Goal: Task Accomplishment & Management: Use online tool/utility

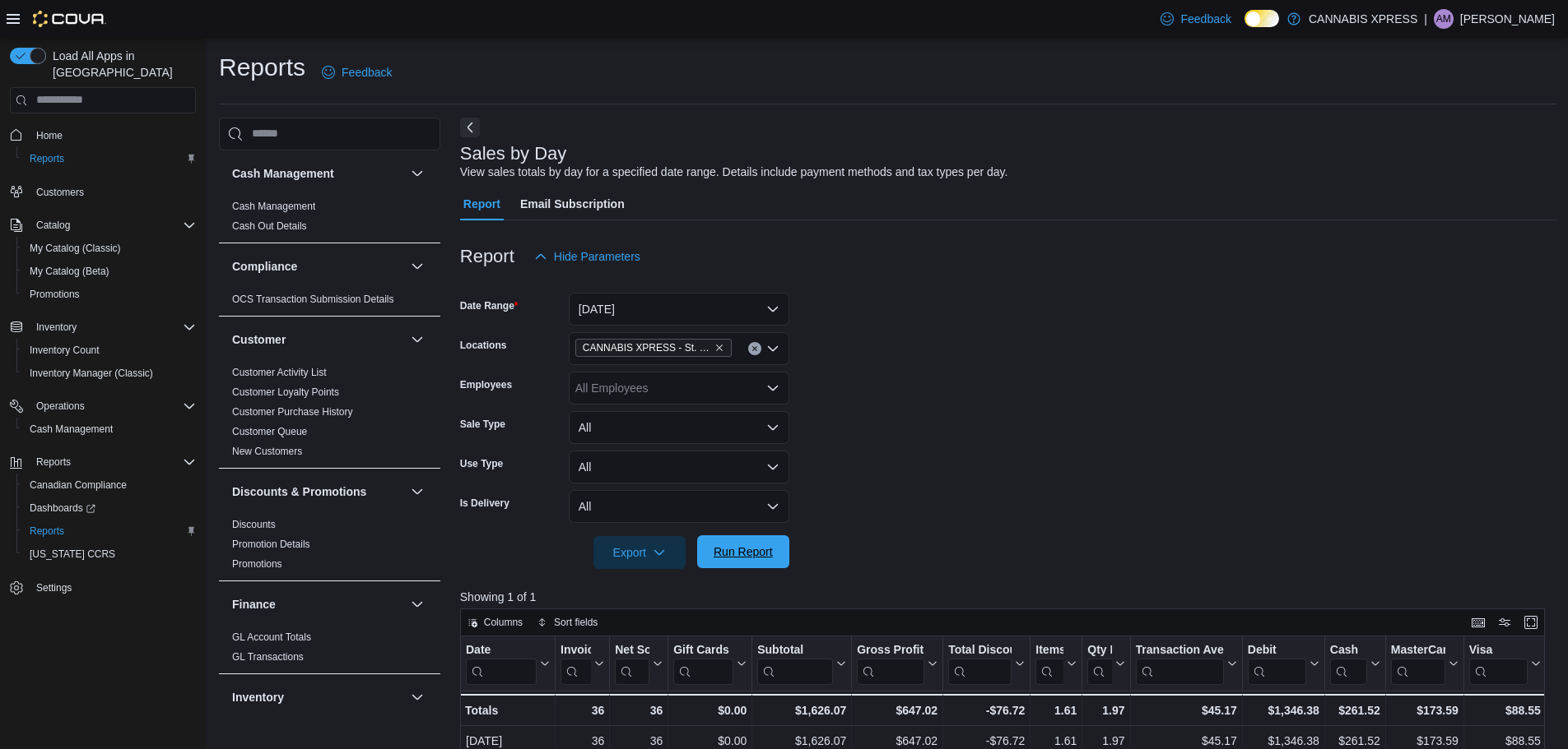
click at [761, 553] on span "Run Report" at bounding box center [743, 552] width 59 height 17
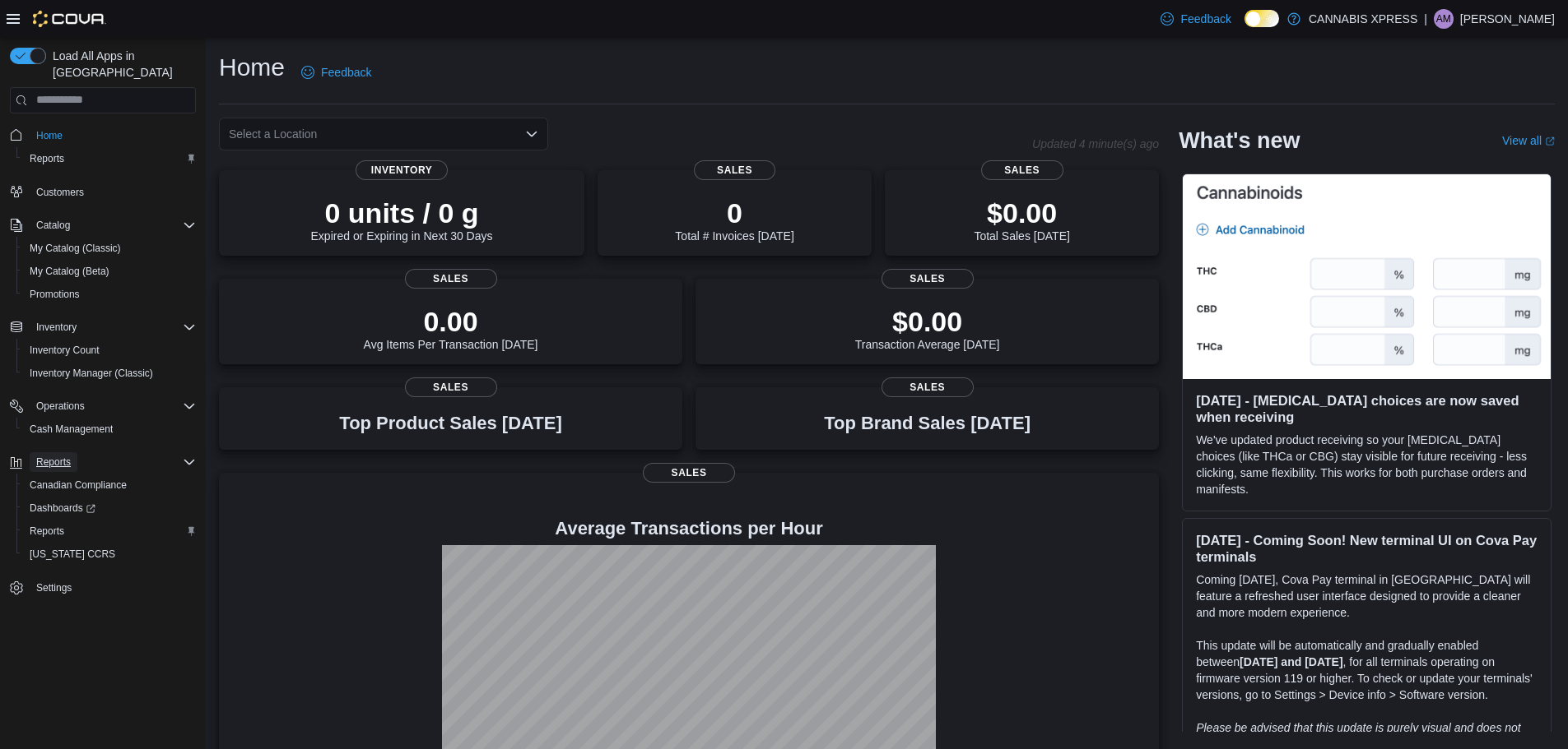
click at [42, 455] on span "Reports" at bounding box center [53, 462] width 35 height 13
click at [45, 455] on span "Reports" at bounding box center [53, 462] width 35 height 13
click at [48, 525] on span "Reports" at bounding box center [46, 531] width 35 height 13
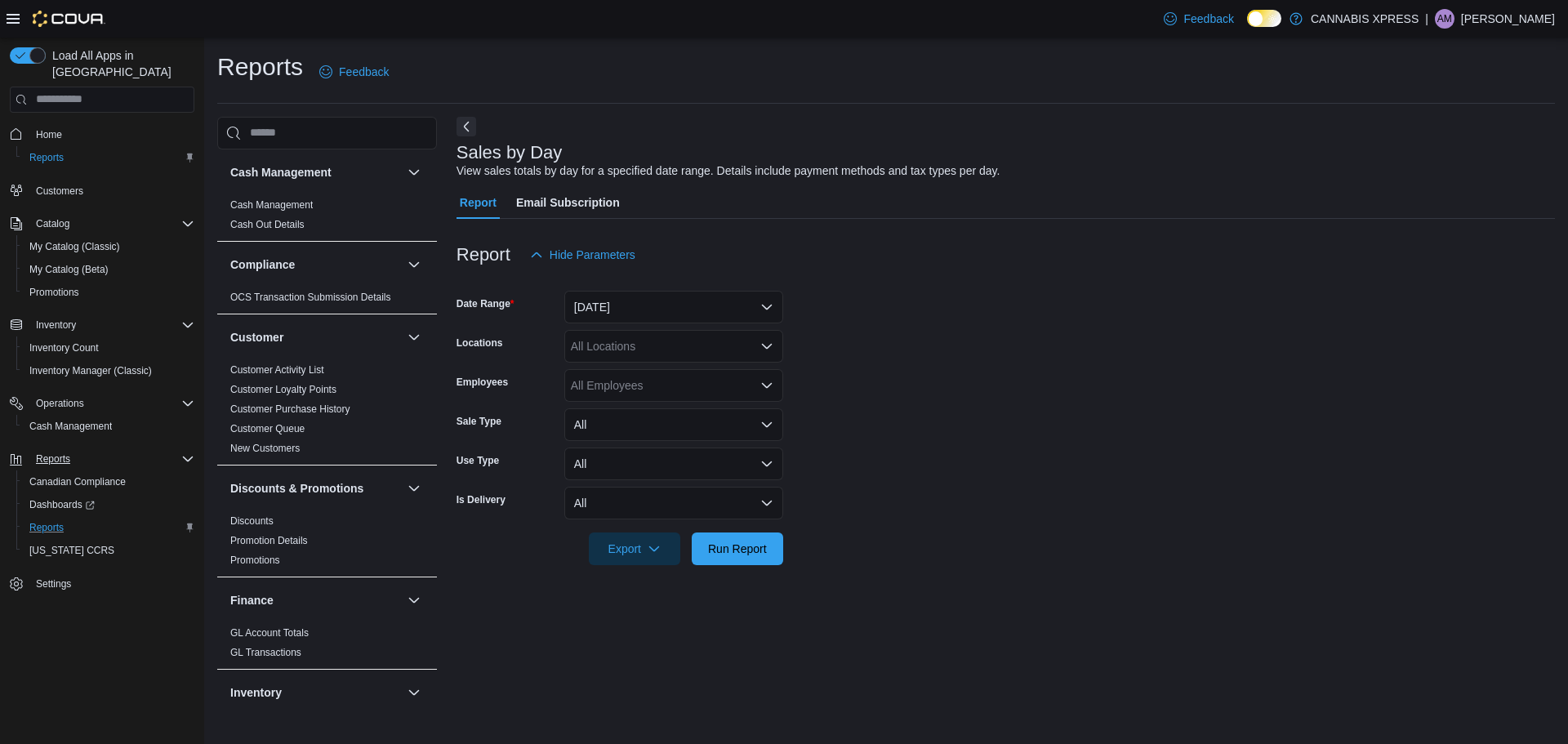
click at [592, 323] on form "Date Range Yesterday Locations All Locations Employees All Employees Sale Type …" at bounding box center [1005, 418] width 1098 height 294
click at [593, 300] on button "Yesterday" at bounding box center [673, 307] width 219 height 33
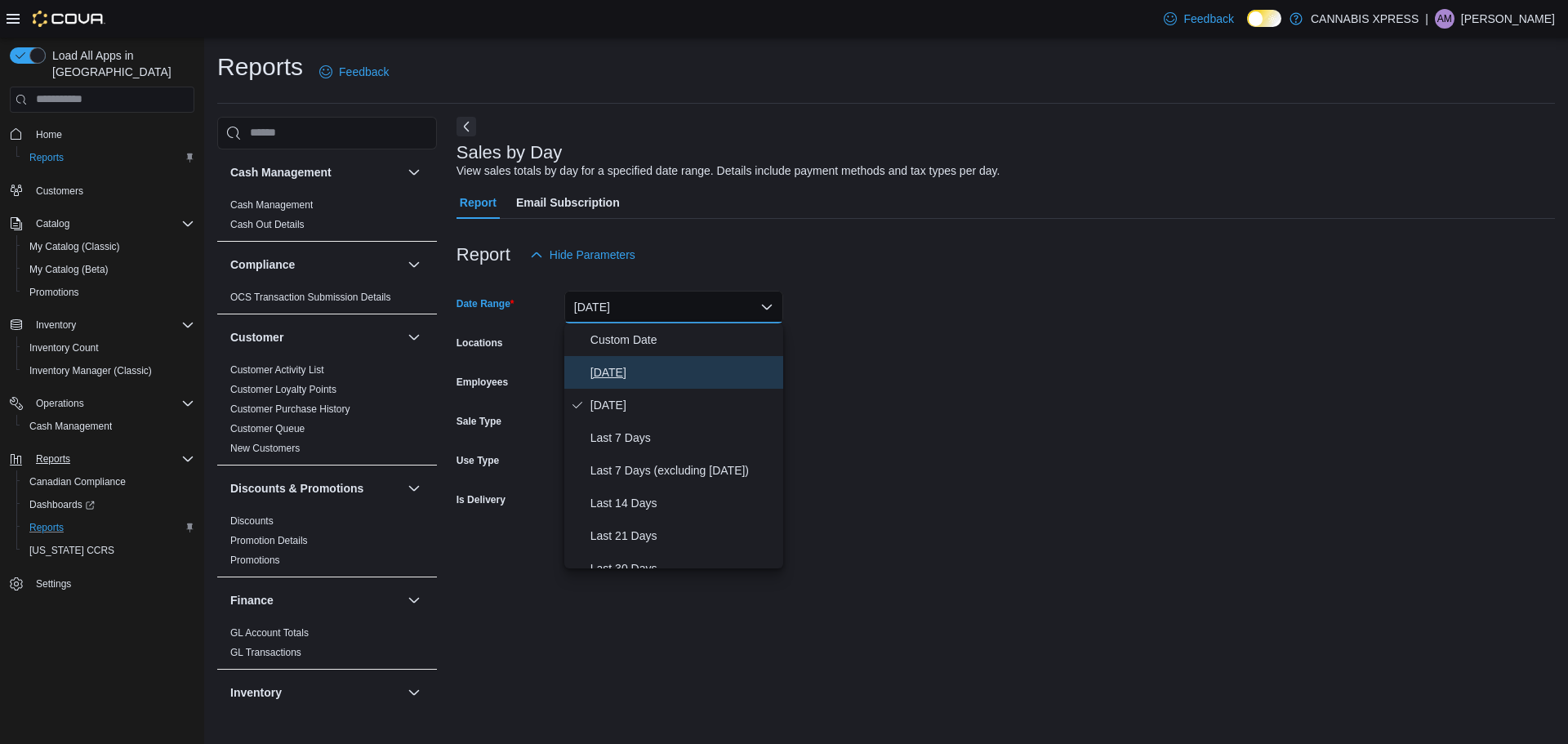
click at [592, 368] on span "[DATE]" at bounding box center [684, 372] width 186 height 19
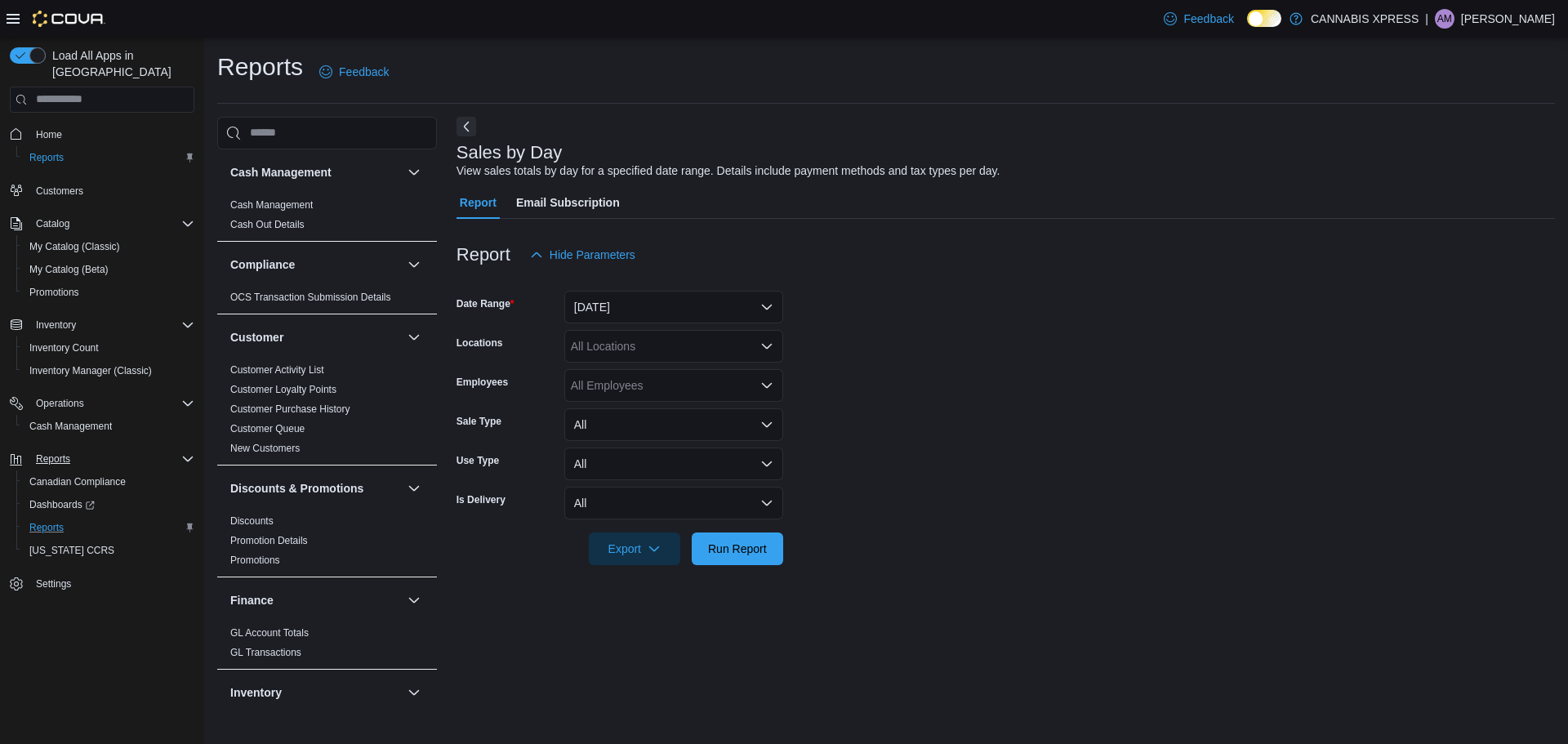
click at [592, 352] on div "All Locations" at bounding box center [673, 346] width 219 height 33
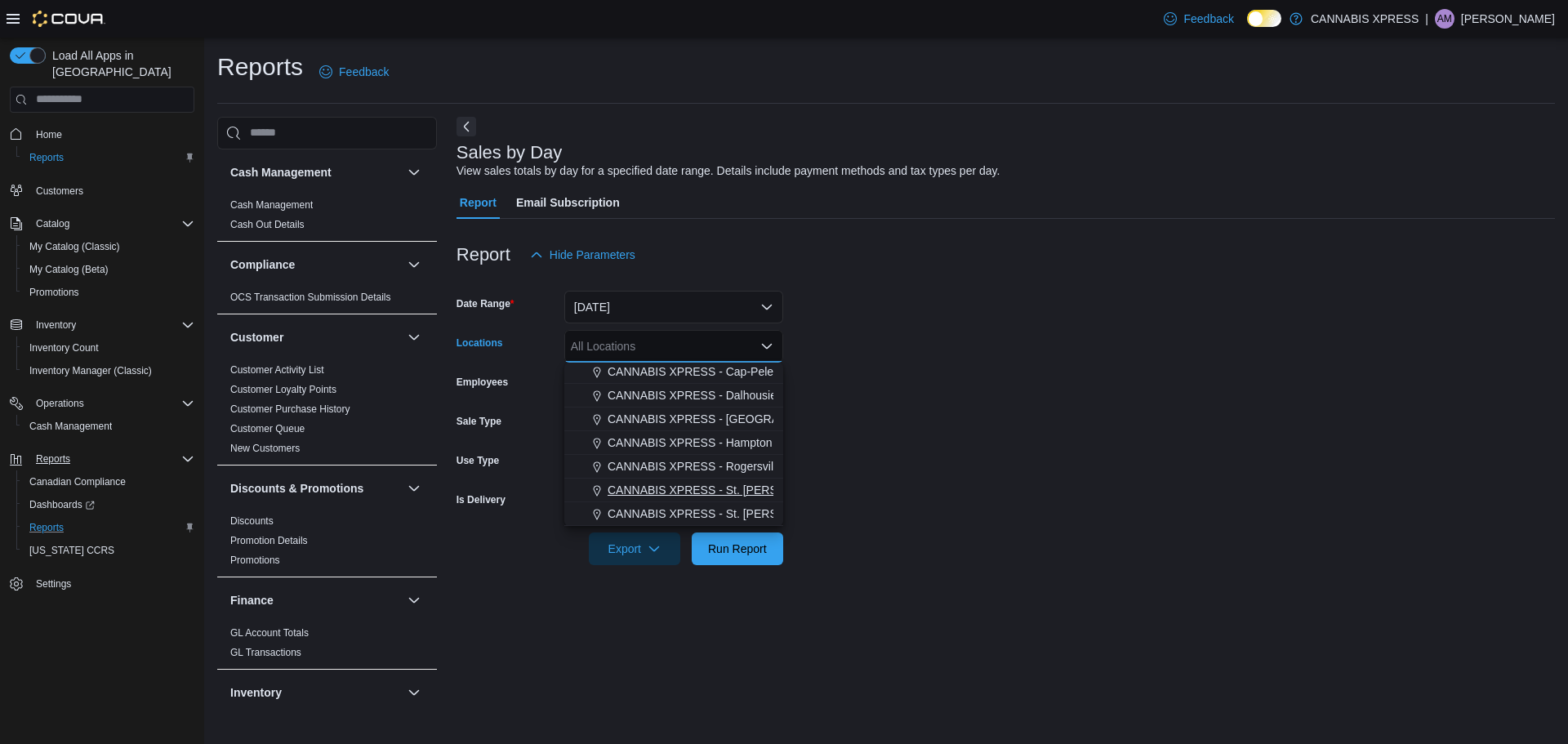
click at [684, 487] on span "CANNABIS XPRESS - St. [PERSON_NAME] ([GEOGRAPHIC_DATA])" at bounding box center [787, 490] width 359 height 17
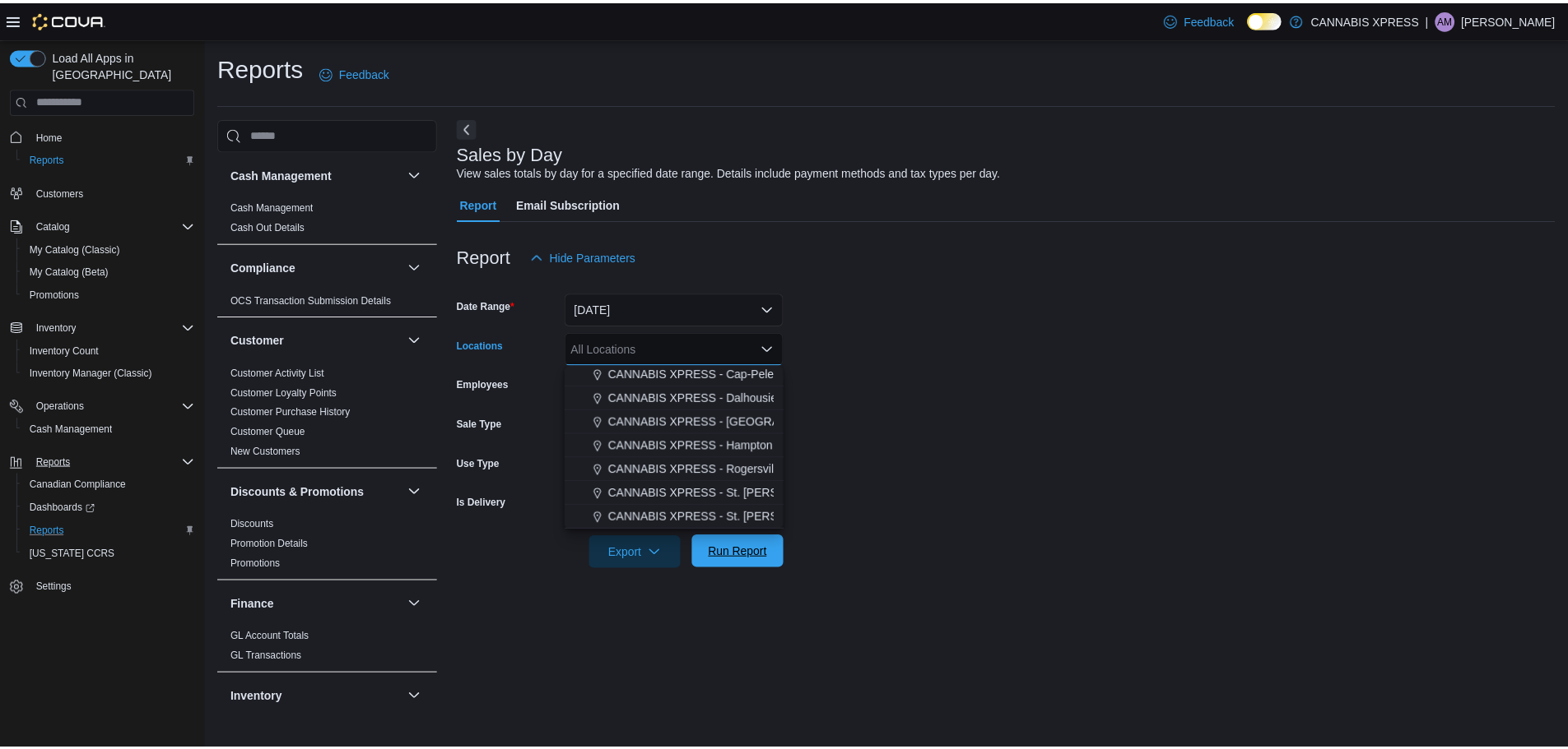
scroll to position [384, 0]
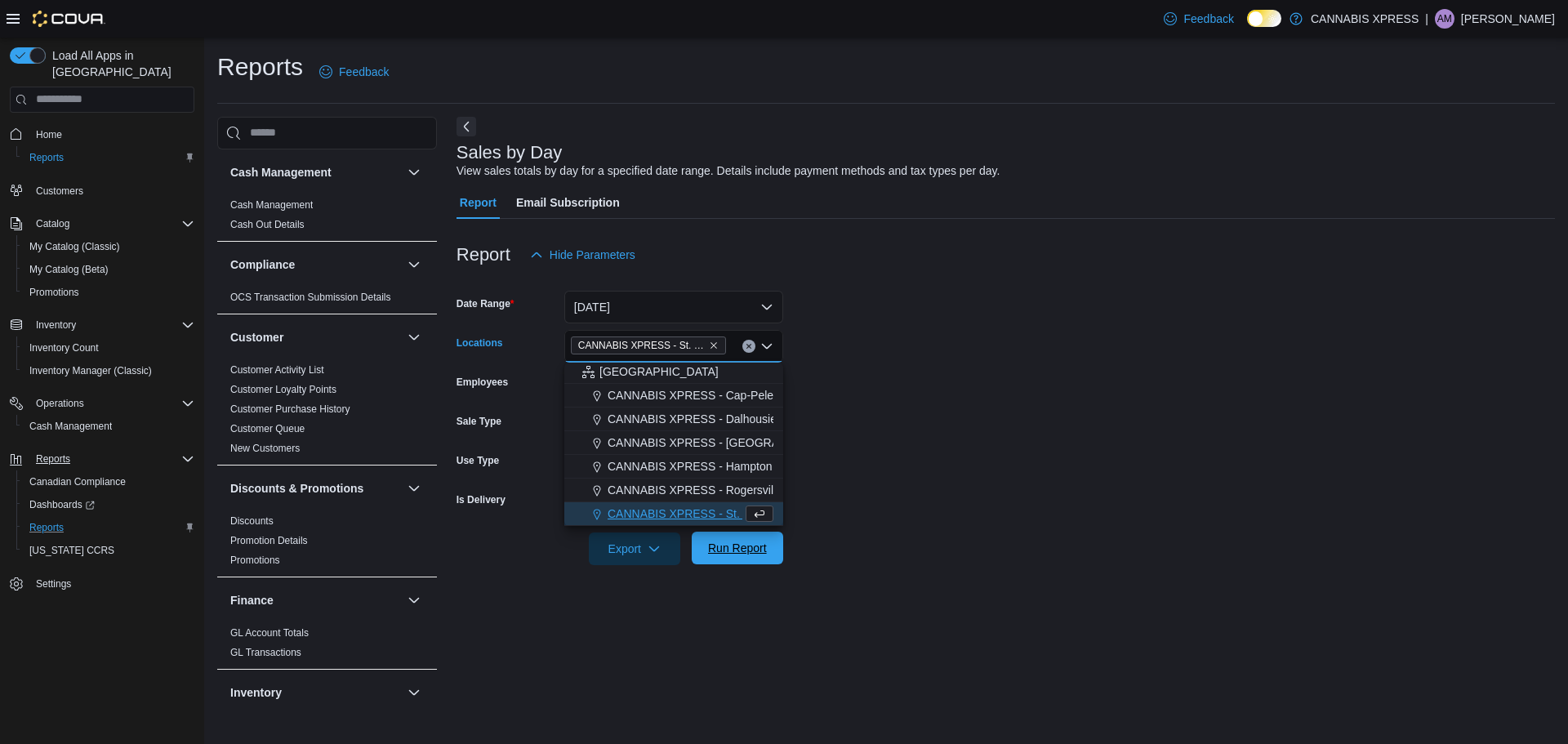
click at [716, 552] on span "Run Report" at bounding box center [737, 548] width 59 height 17
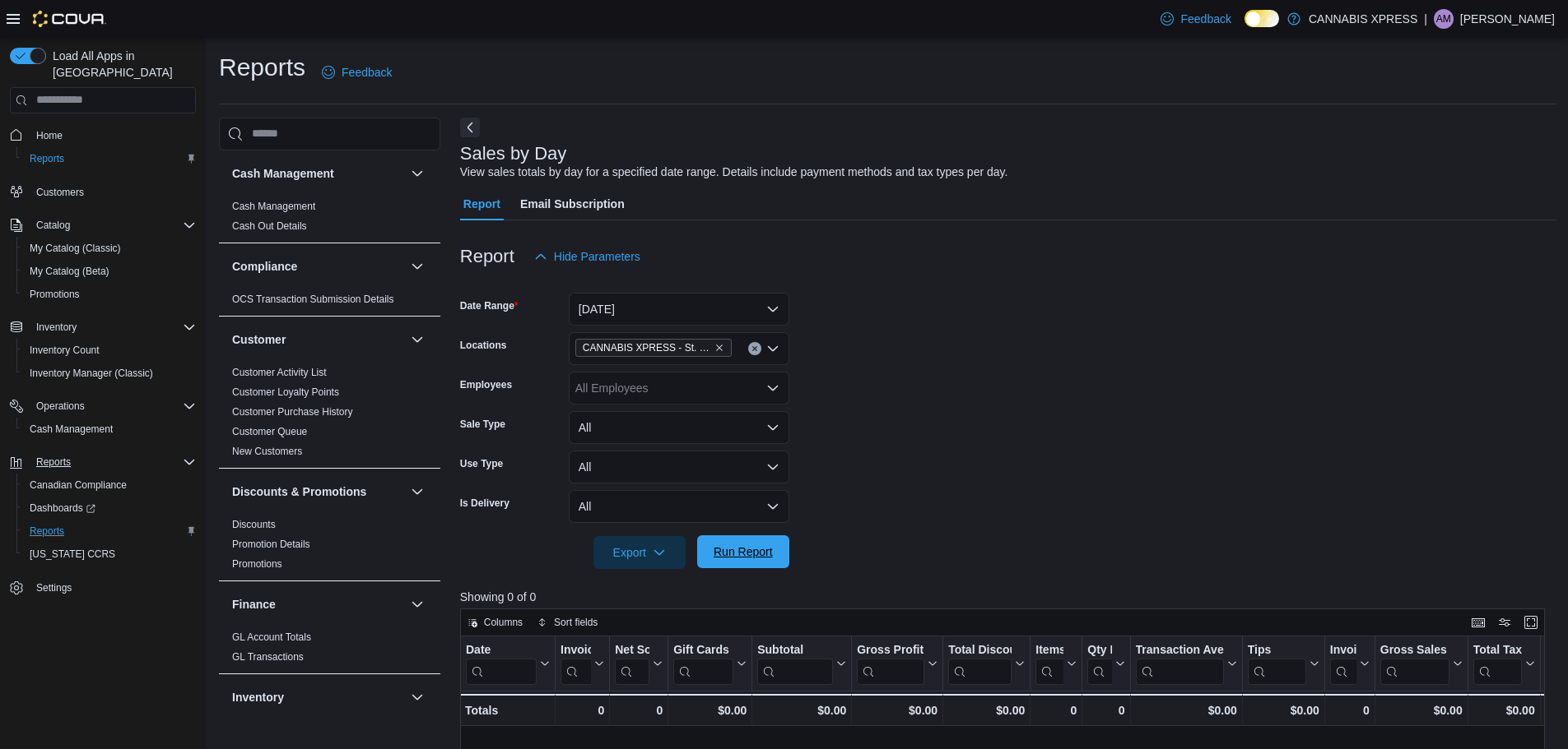
click at [739, 551] on span "Run Report" at bounding box center [743, 552] width 59 height 17
click at [754, 543] on span "Run Report" at bounding box center [743, 552] width 73 height 33
click at [752, 556] on span "Run Report" at bounding box center [743, 552] width 59 height 17
click at [632, 310] on button "[DATE]" at bounding box center [679, 309] width 220 height 33
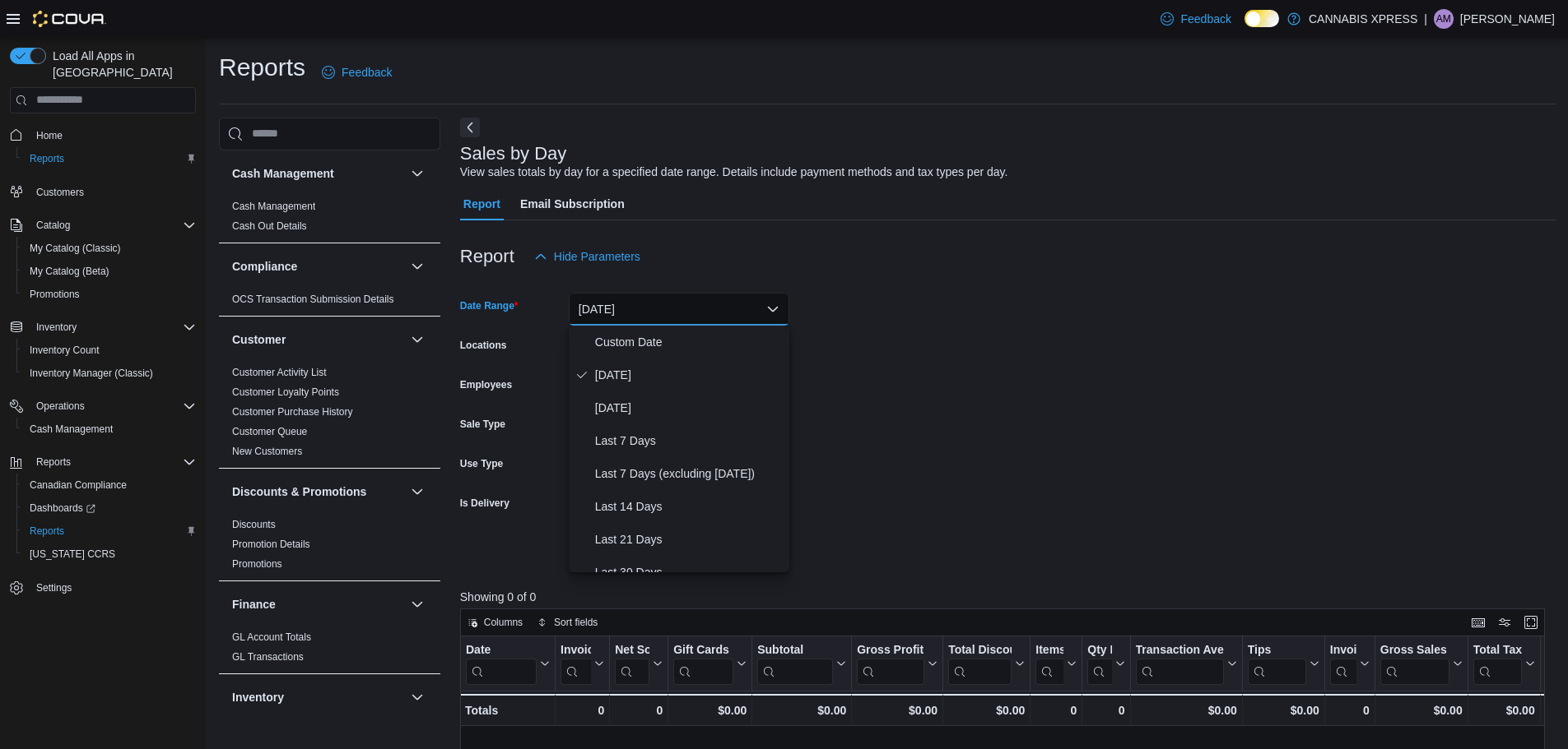
click at [655, 271] on div "Report Hide Parameters" at bounding box center [1008, 256] width 1096 height 33
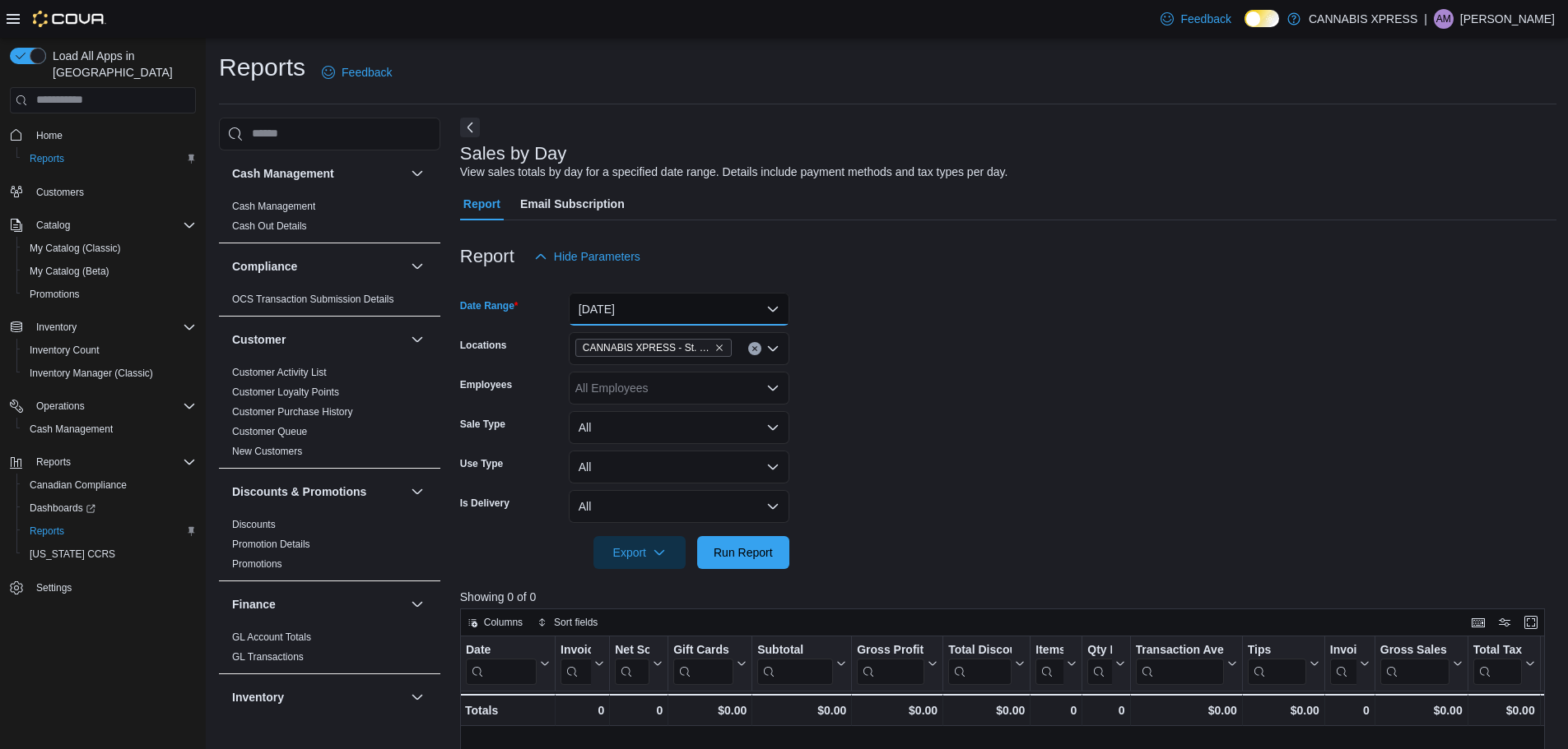
click at [637, 310] on button "[DATE]" at bounding box center [679, 309] width 220 height 33
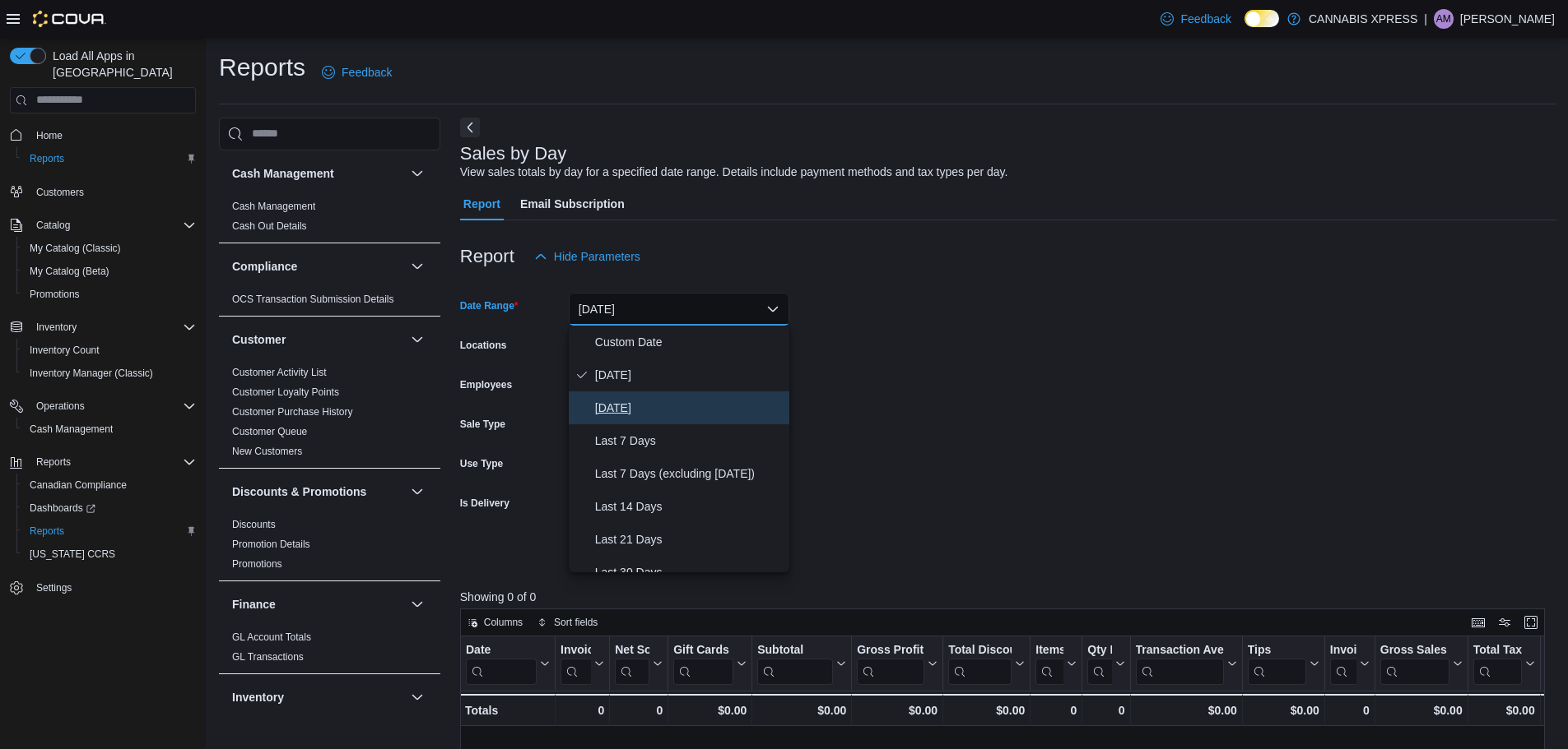
click at [620, 408] on span "Yesterday" at bounding box center [689, 408] width 188 height 19
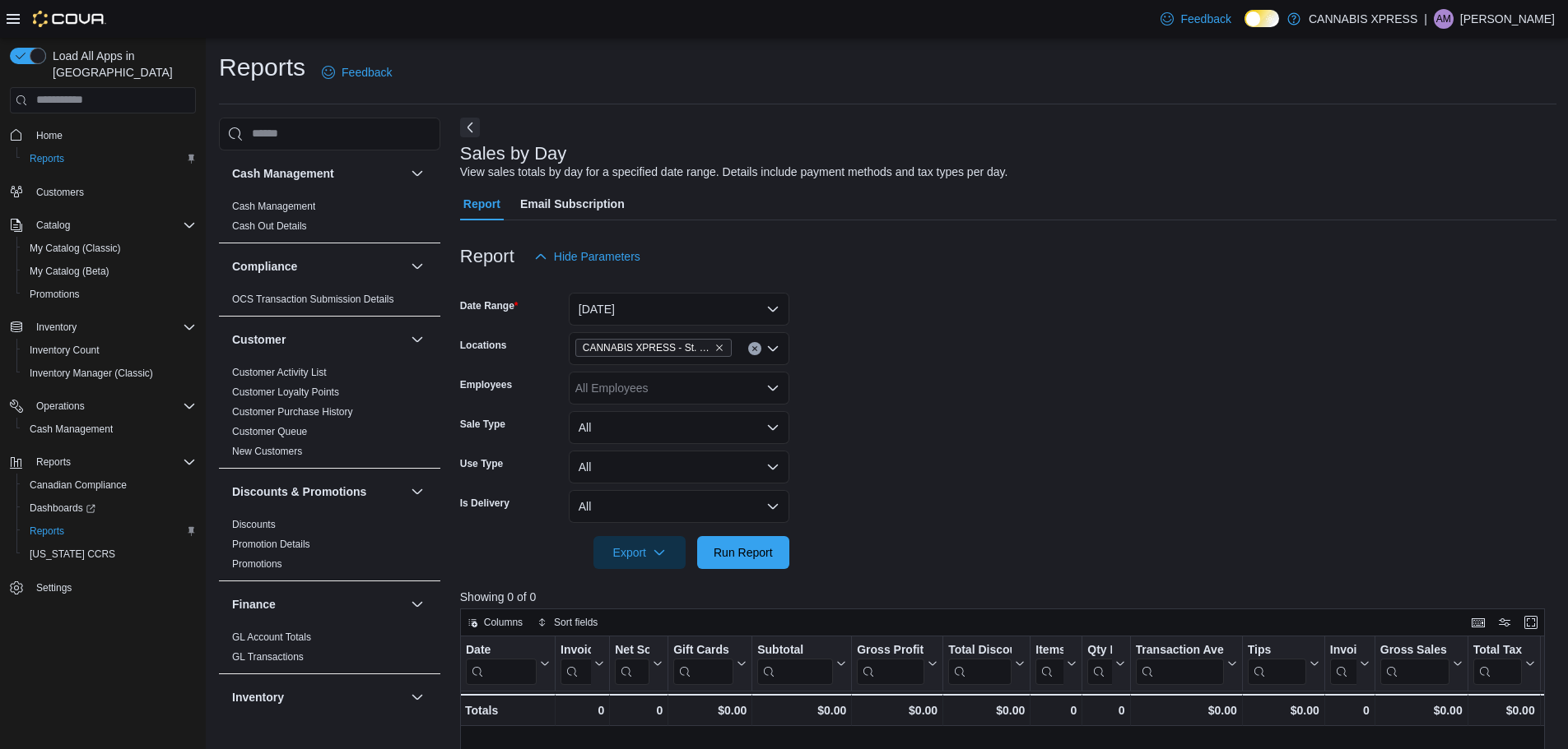
click at [621, 393] on div "All Employees" at bounding box center [679, 387] width 220 height 33
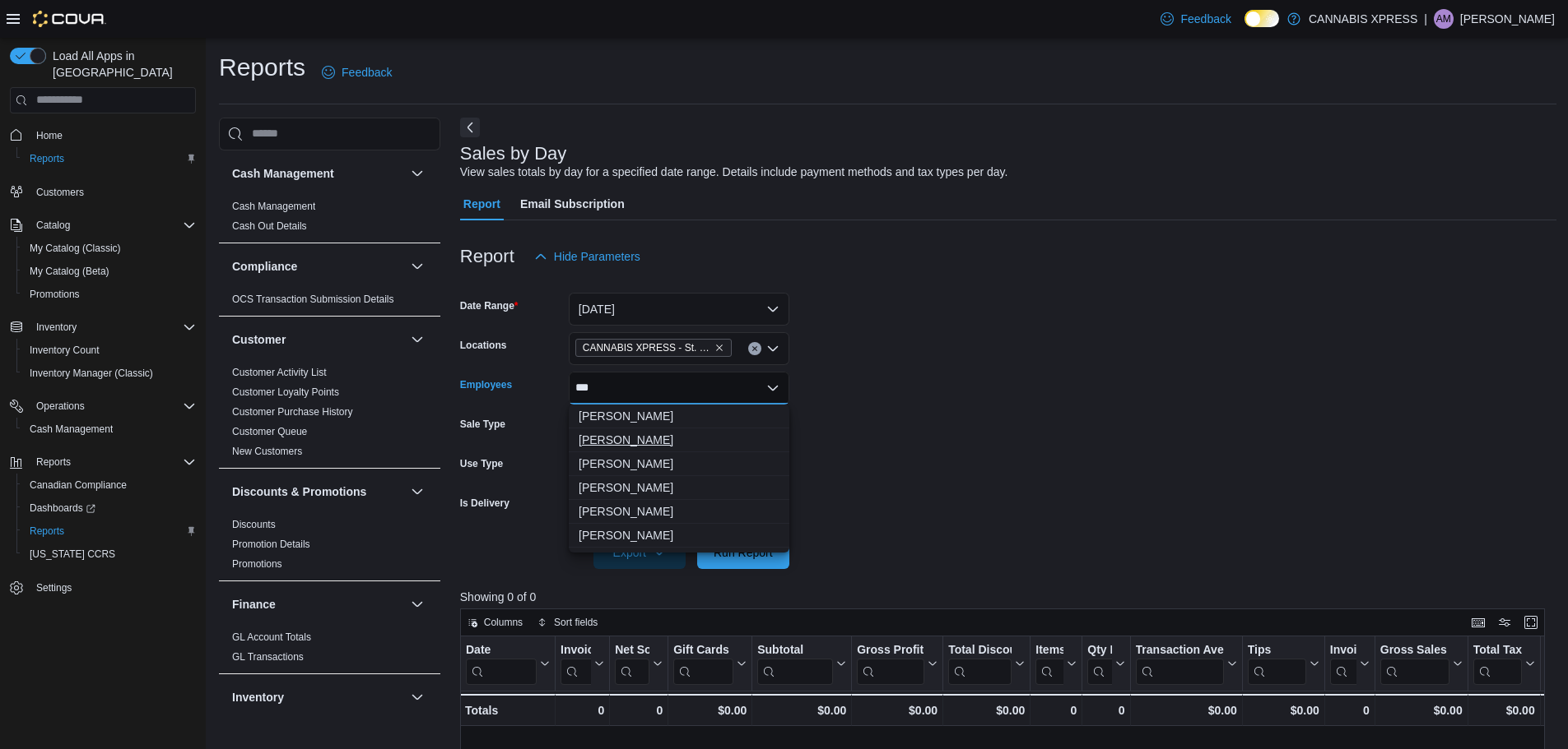
type input "***"
click at [627, 439] on span "Jon MacFarlane" at bounding box center [679, 439] width 201 height 17
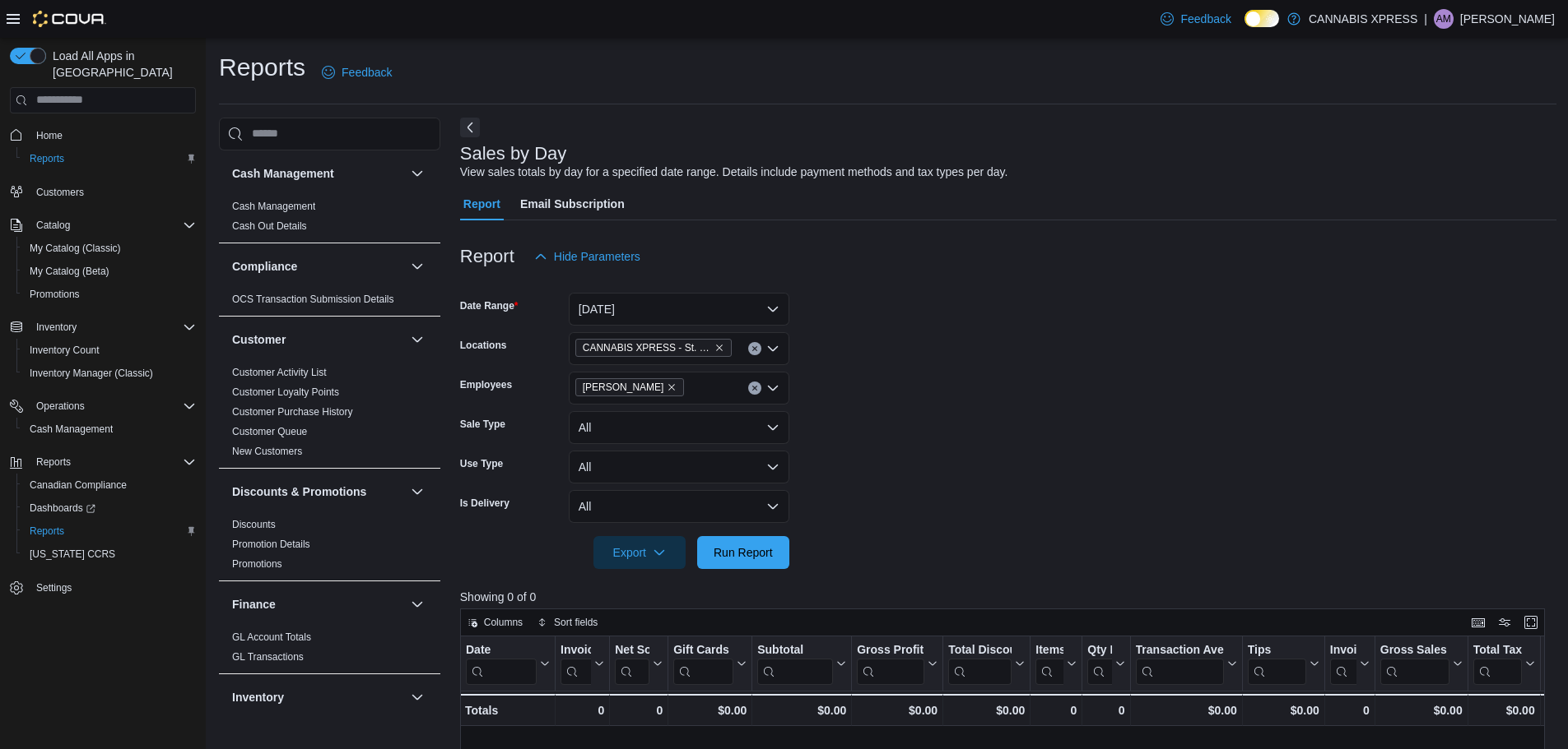
click at [897, 419] on form "Date Range Yesterday Locations CANNABIS XPRESS - St. Andrews (Water Street) Emp…" at bounding box center [1008, 421] width 1096 height 296
click at [755, 550] on span "Run Report" at bounding box center [743, 552] width 59 height 17
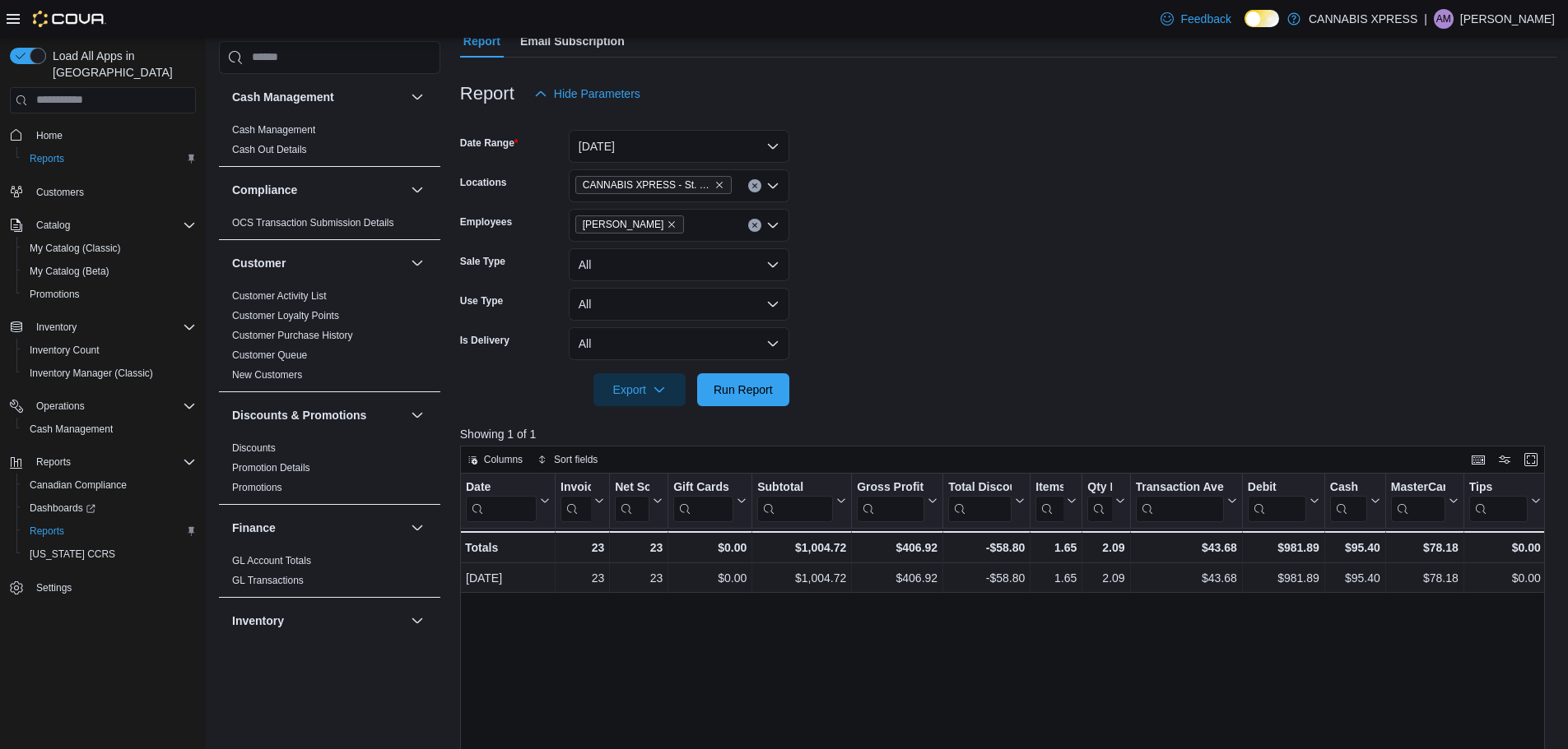
scroll to position [164, 0]
click at [667, 226] on icon "Remove Jon MacFarlane from selection in this group" at bounding box center [672, 223] width 10 height 10
click at [661, 157] on button "Yesterday" at bounding box center [679, 144] width 220 height 33
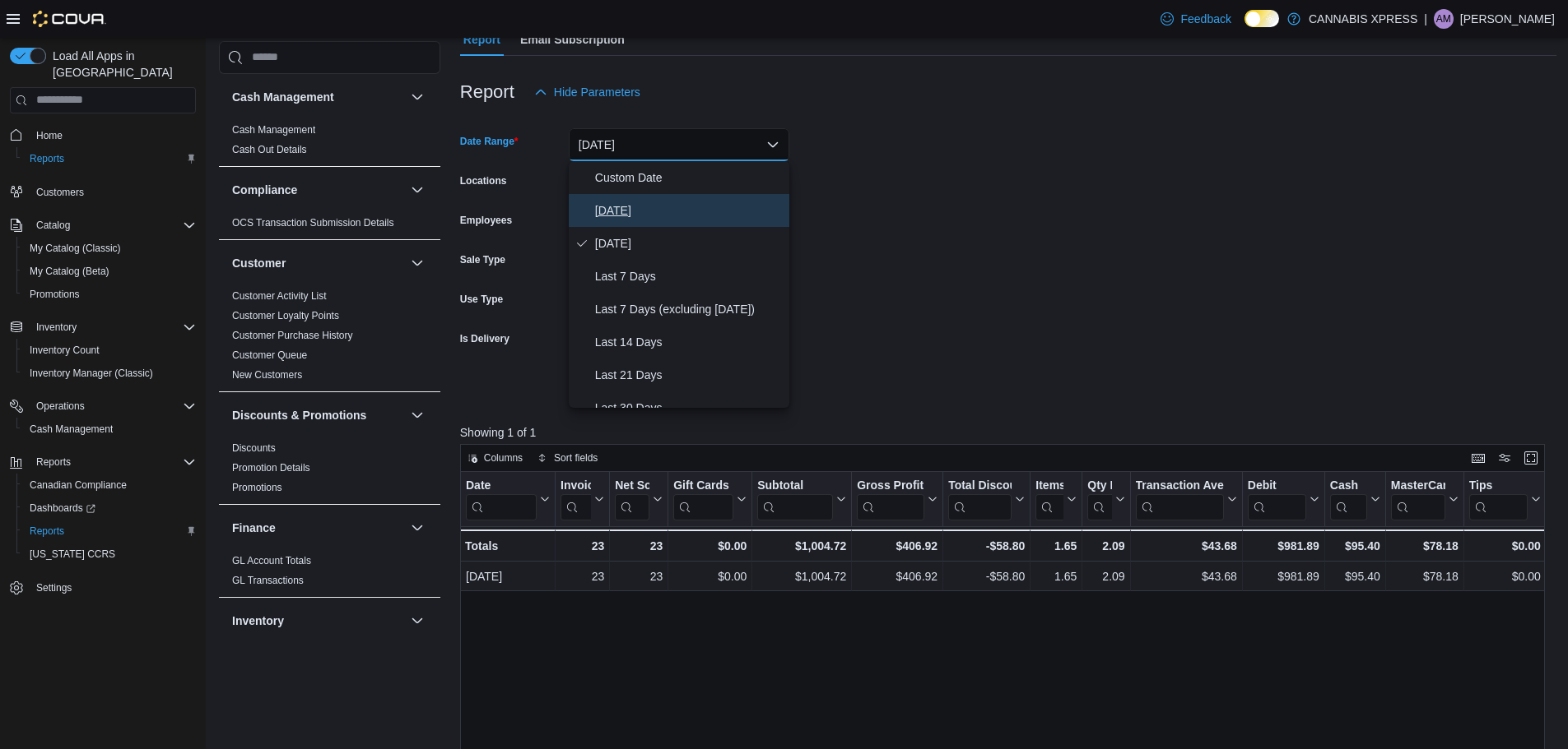
click at [634, 205] on span "[DATE]" at bounding box center [689, 210] width 188 height 19
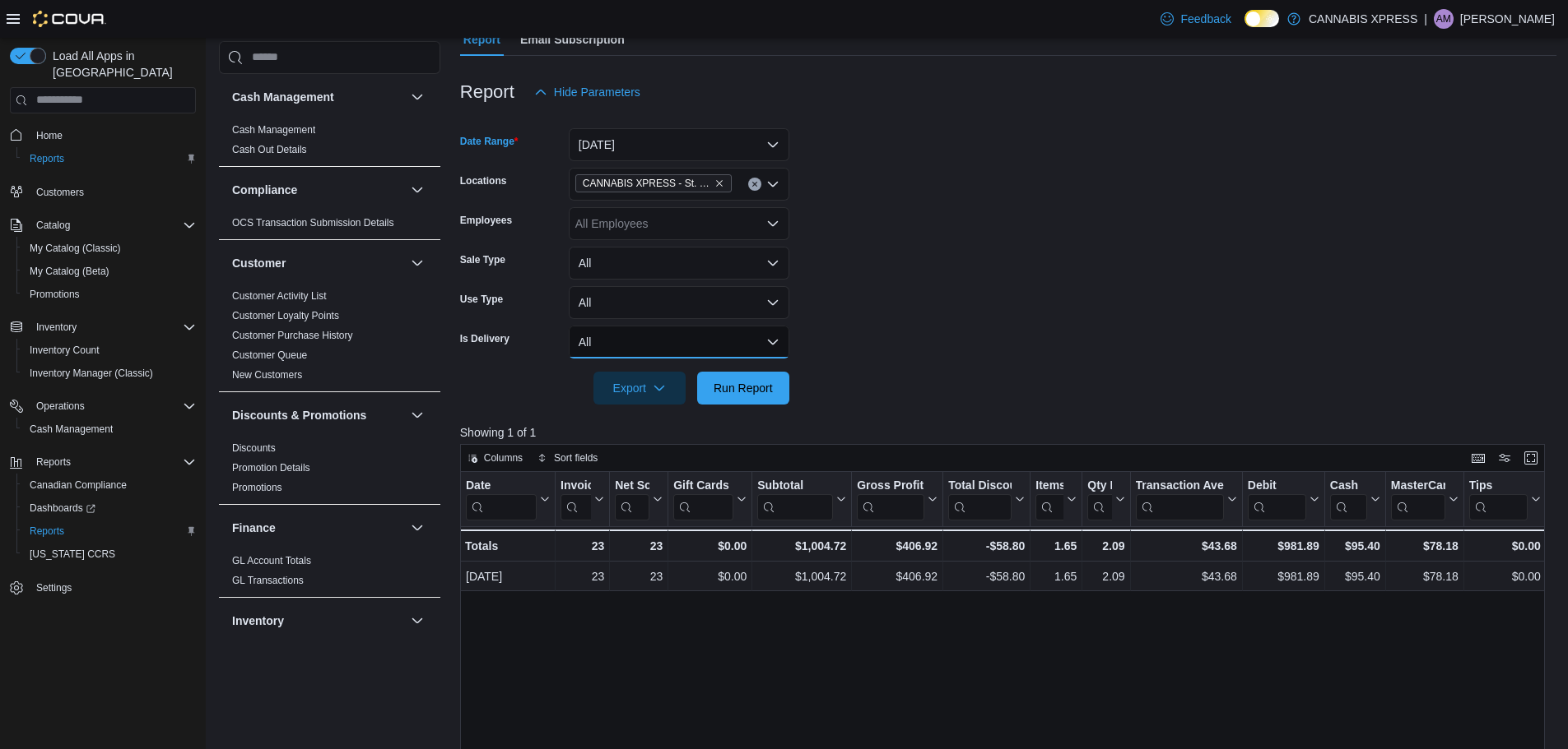
click at [741, 363] on form "Date Range Today Locations CANNABIS XPRESS - St. Andrews (Water Street) Employe…" at bounding box center [1008, 256] width 1096 height 296
click at [738, 386] on span "Run Report" at bounding box center [743, 387] width 59 height 17
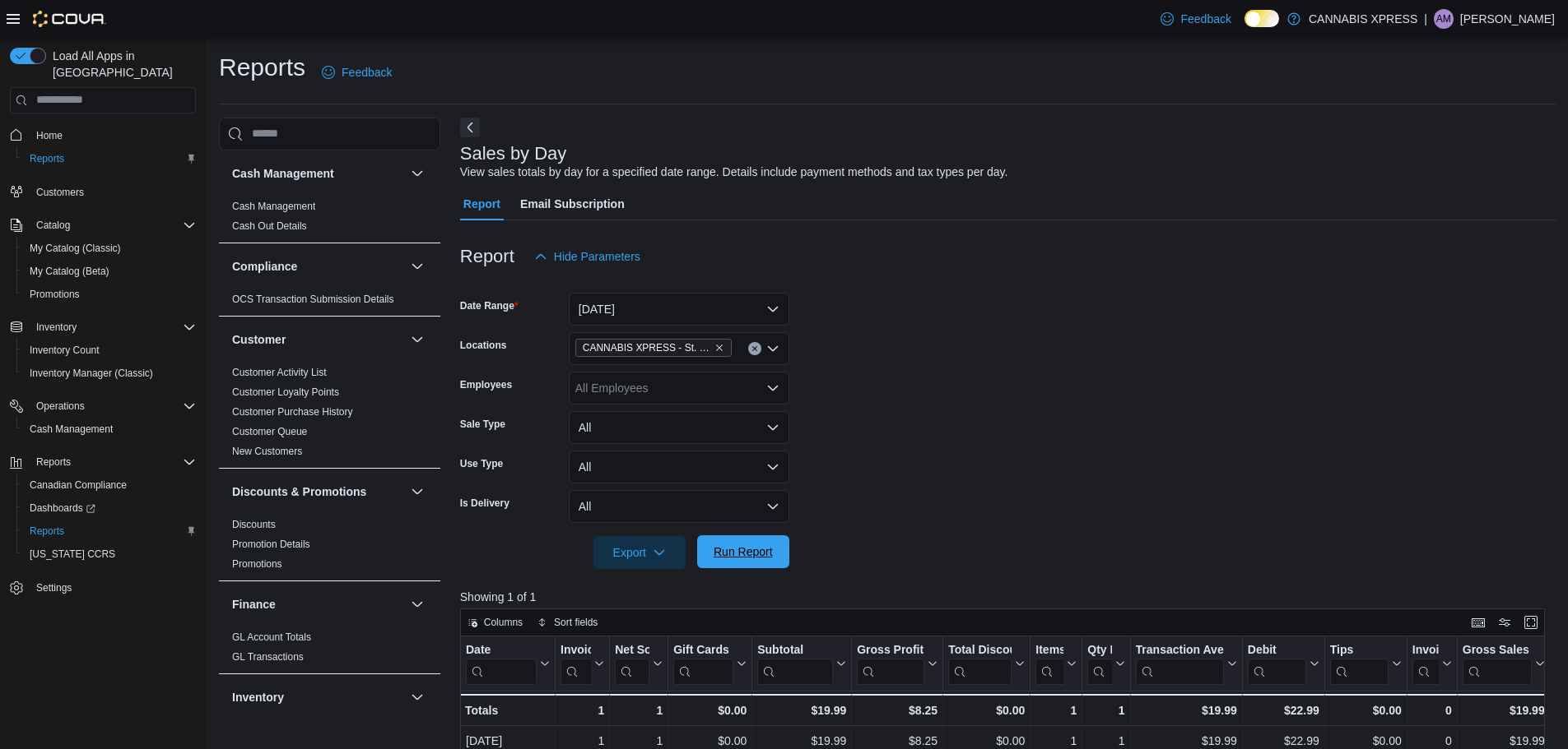
click at [719, 567] on span "Run Report" at bounding box center [743, 552] width 73 height 33
click at [765, 548] on span "Run Report" at bounding box center [743, 552] width 59 height 17
